Goal: Navigation & Orientation: Understand site structure

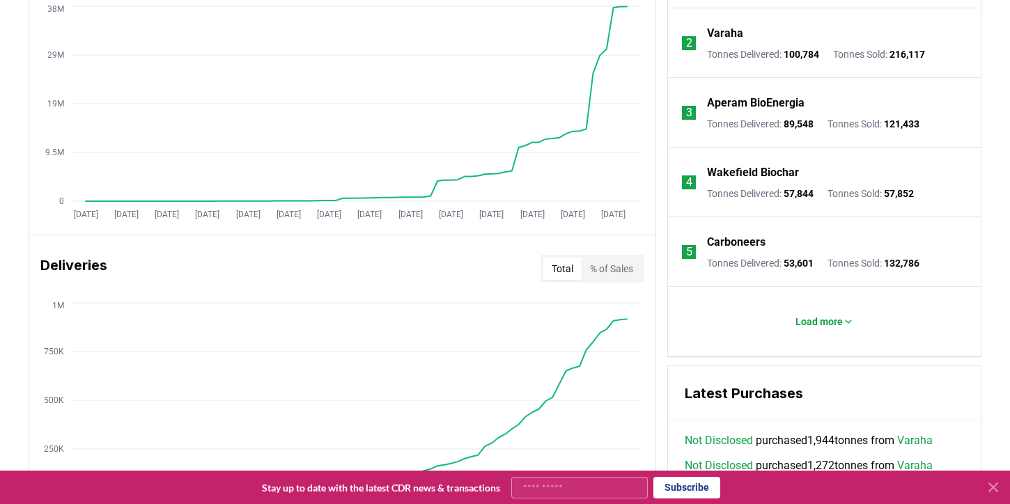
scroll to position [610, 0]
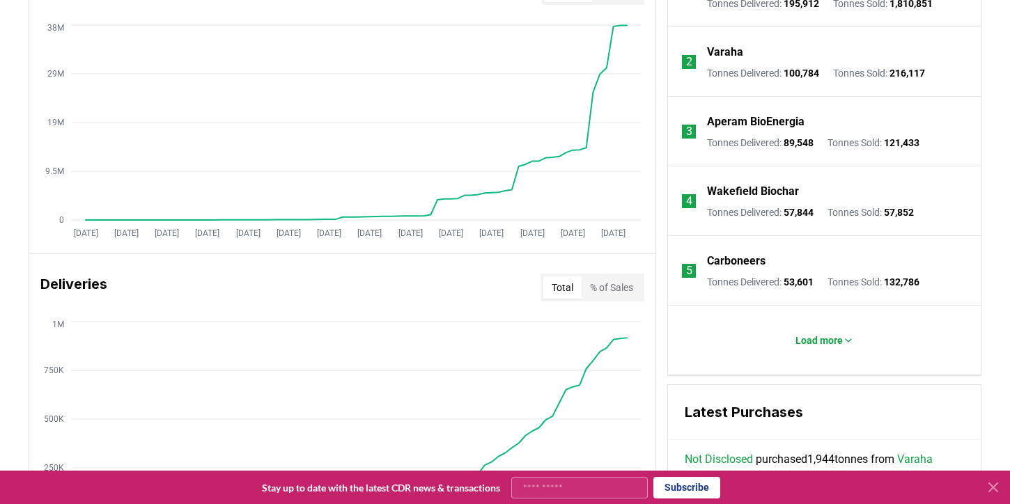
click at [769, 219] on li "4 Wakefield Biochar Tonnes Delivered : 57,844 Tonnes Sold : 57,852" at bounding box center [824, 201] width 313 height 70
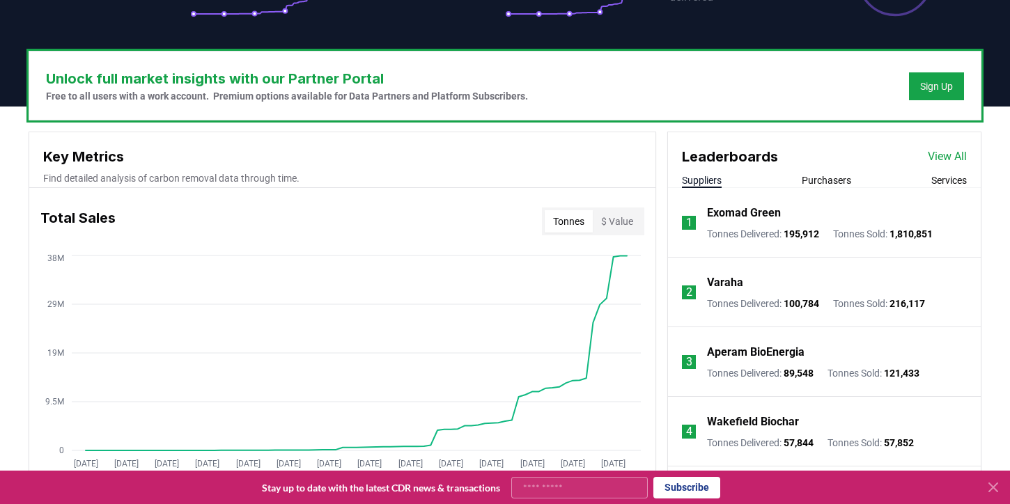
scroll to position [350, 0]
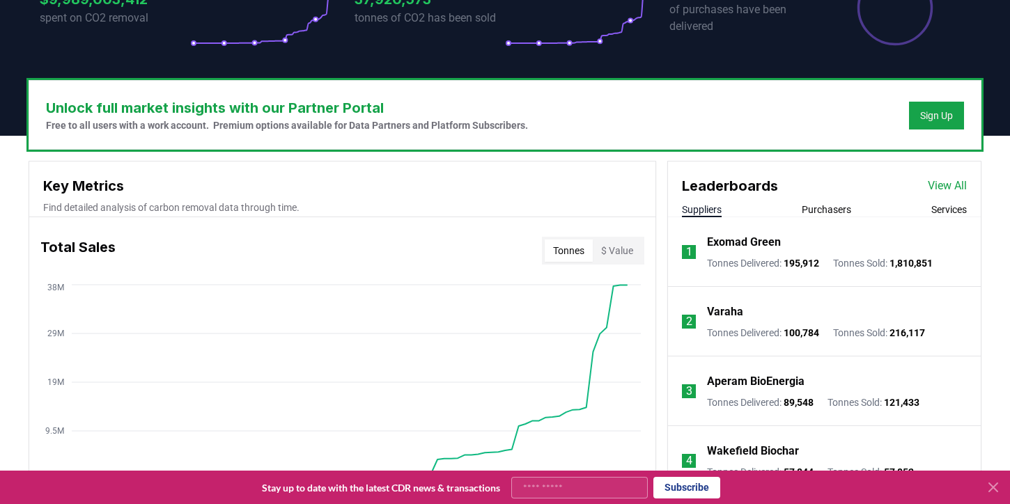
click at [711, 256] on p "Tonnes Delivered : 195,912" at bounding box center [763, 263] width 112 height 14
click at [816, 202] on div "Leaderboards View All Suppliers Purchasers Services" at bounding box center [824, 190] width 313 height 56
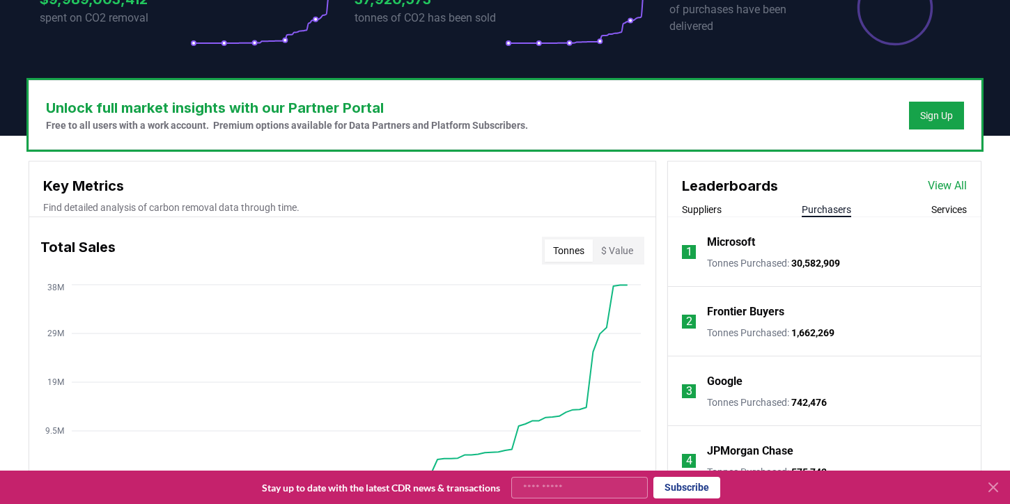
click at [815, 210] on button "Purchasers" at bounding box center [825, 210] width 49 height 14
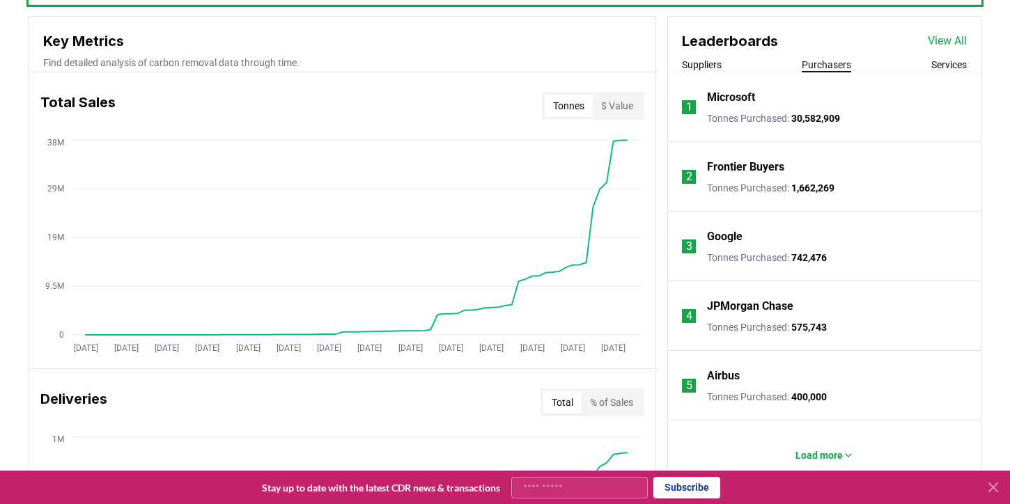
scroll to position [497, 0]
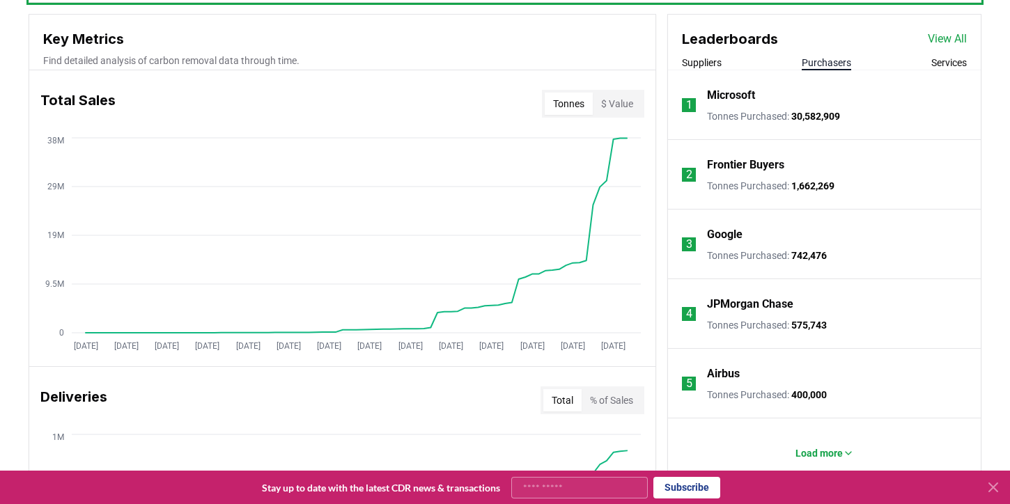
click at [767, 296] on p "JPMorgan Chase" at bounding box center [750, 304] width 86 height 17
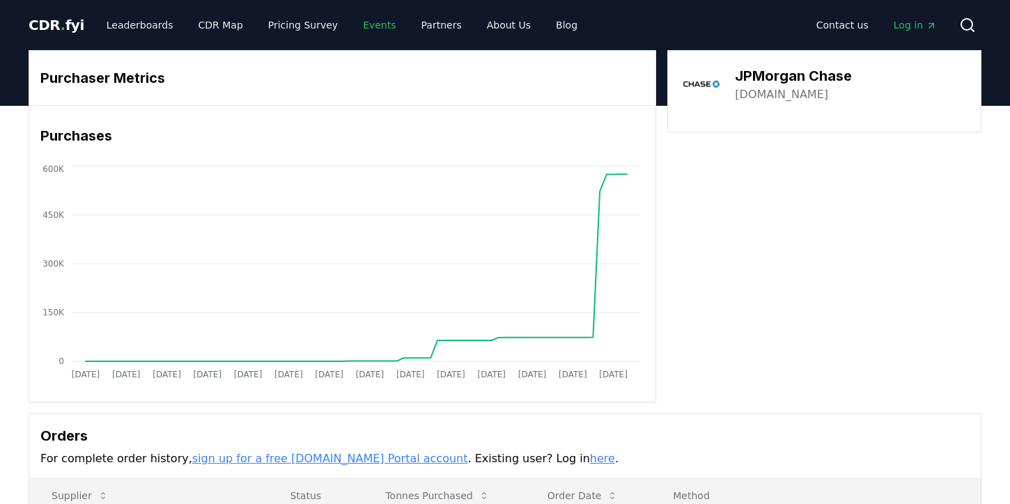
click at [363, 32] on link "Events" at bounding box center [379, 25] width 55 height 25
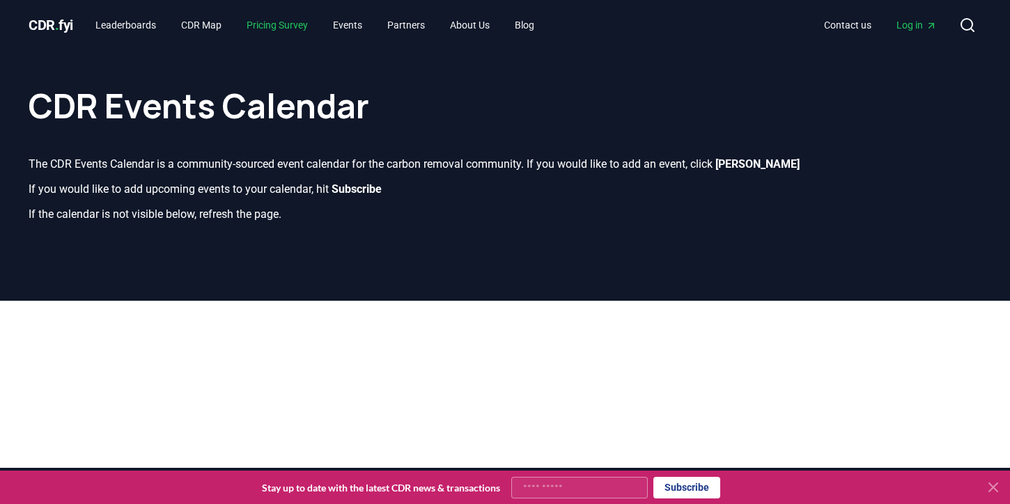
click at [313, 32] on link "Pricing Survey" at bounding box center [277, 25] width 84 height 25
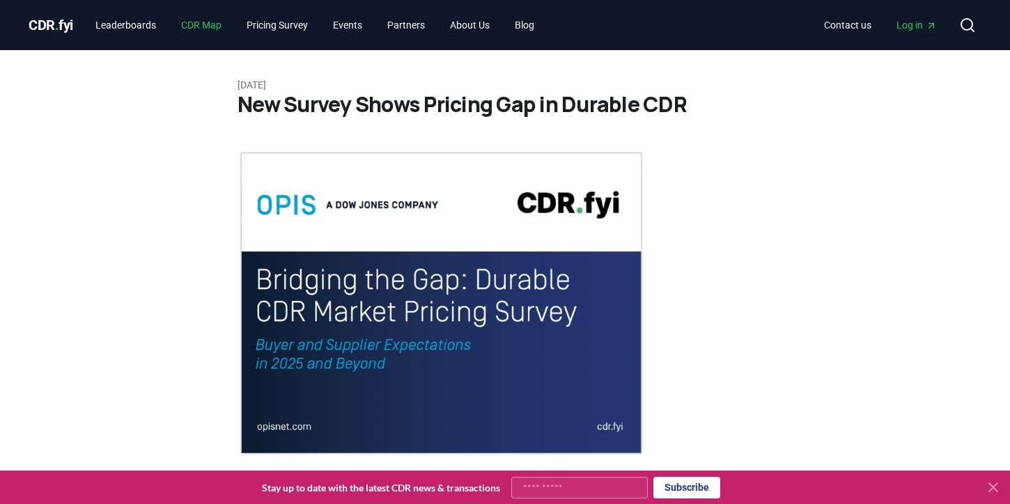
click at [207, 29] on link "CDR Map" at bounding box center [201, 25] width 63 height 25
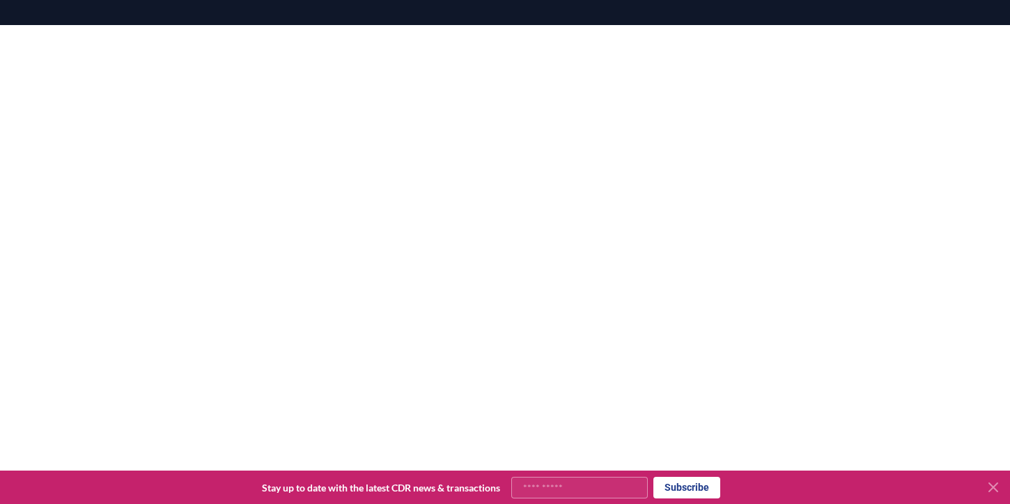
scroll to position [185, 0]
